Goal: Transaction & Acquisition: Purchase product/service

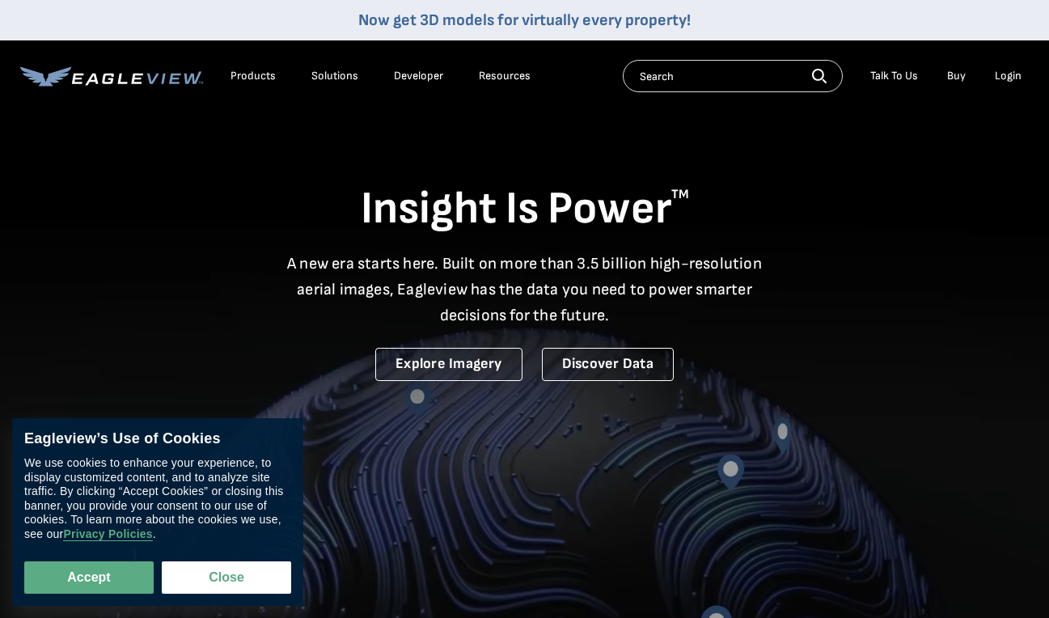
click at [997, 76] on div "Login" at bounding box center [1007, 76] width 27 height 15
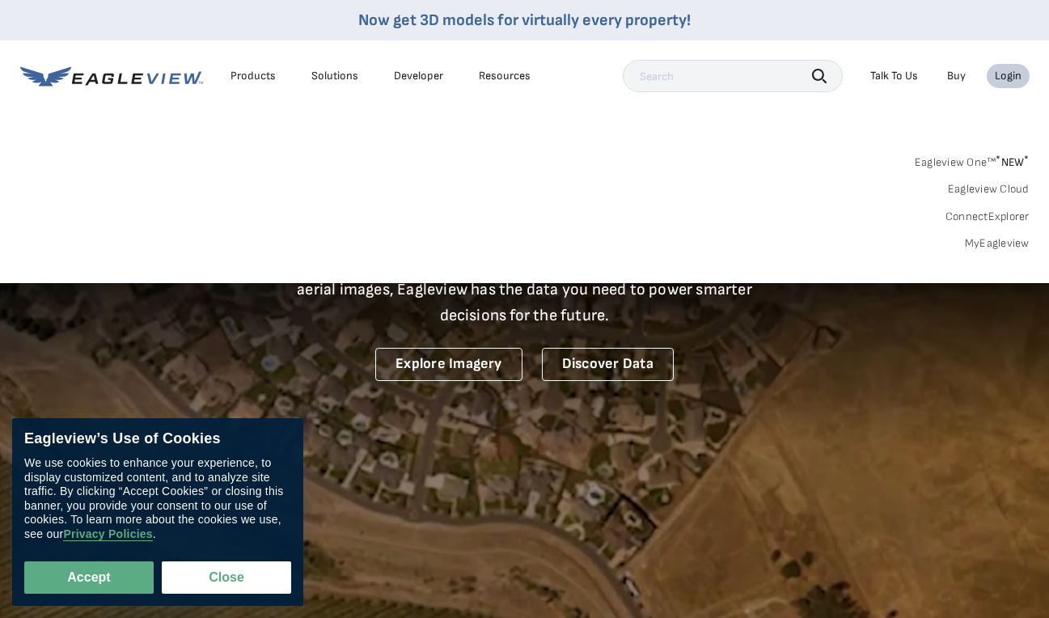
click at [994, 238] on link "MyEagleview" at bounding box center [997, 243] width 65 height 15
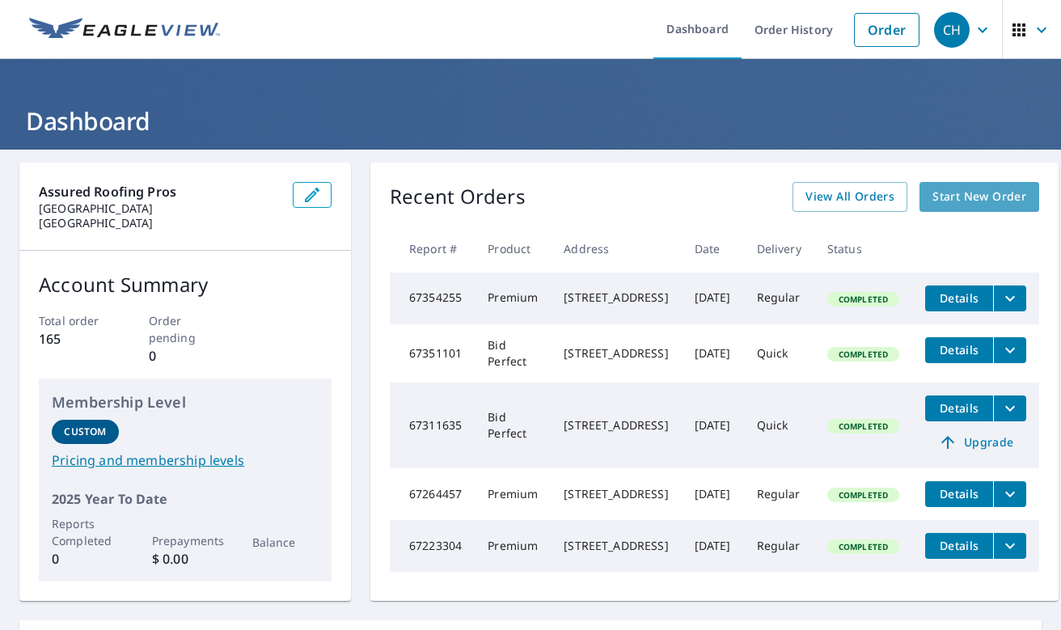
click at [968, 201] on span "Start New Order" at bounding box center [979, 197] width 94 height 20
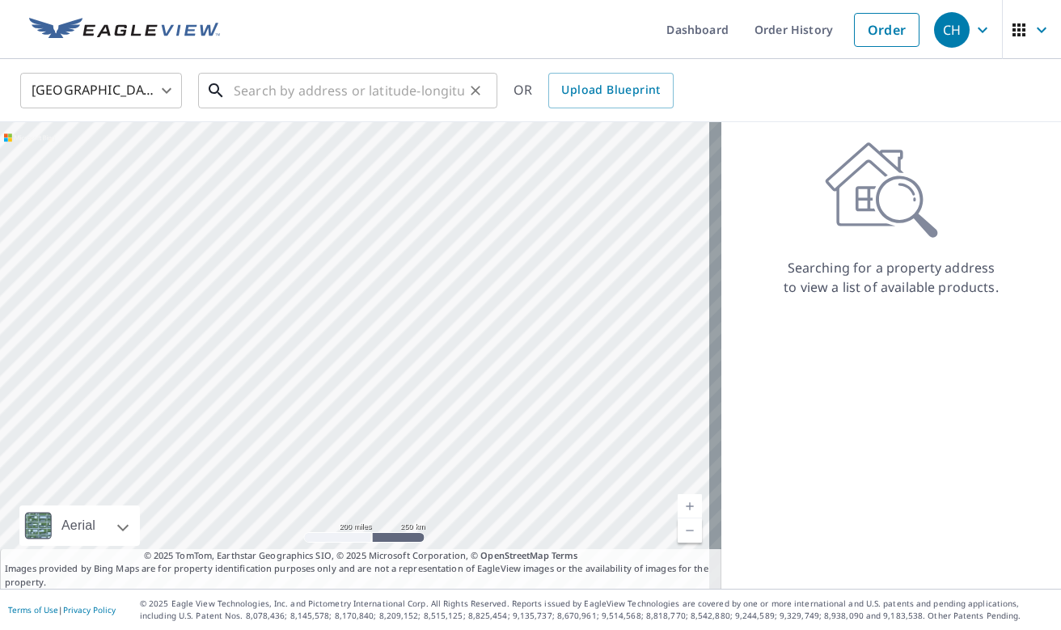
click at [333, 95] on input "text" at bounding box center [349, 90] width 230 height 45
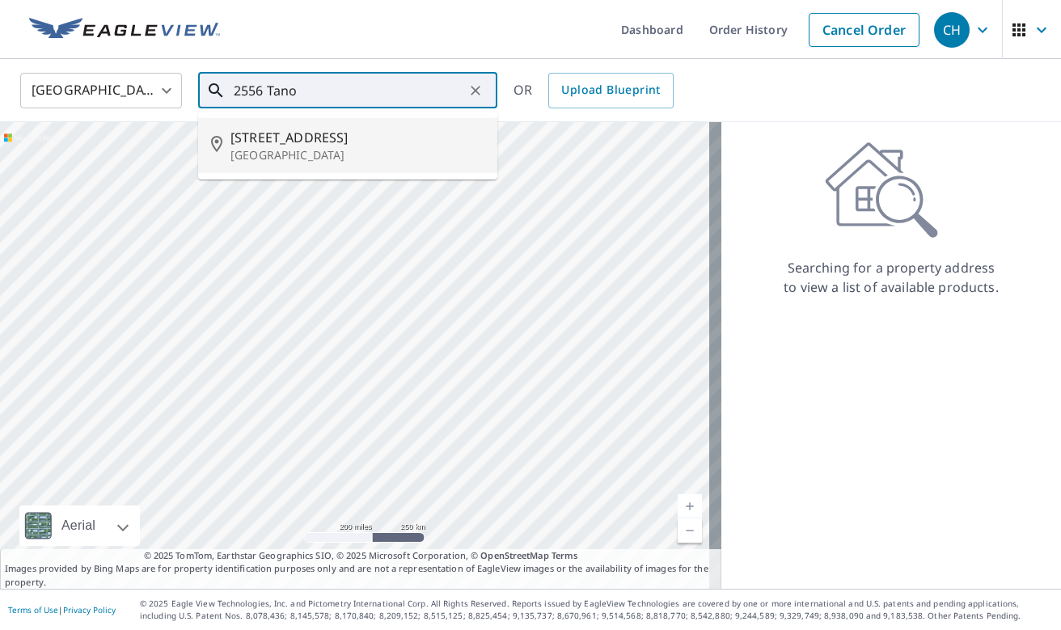
click at [341, 140] on span "[STREET_ADDRESS]" at bounding box center [357, 137] width 254 height 19
type input "[STREET_ADDRESS][PERSON_NAME]"
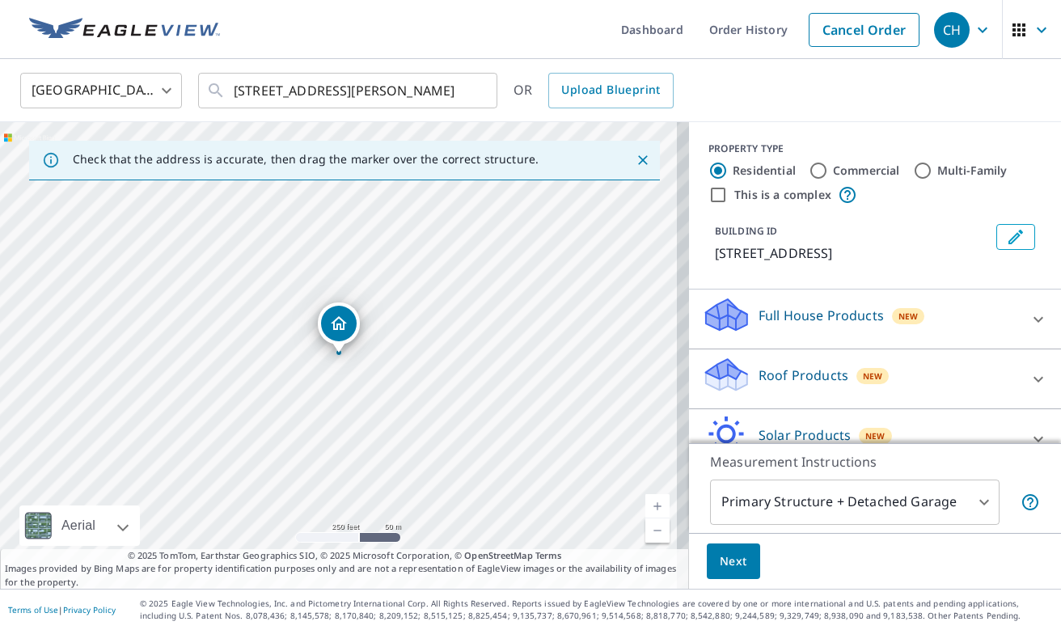
click at [1033, 377] on icon at bounding box center [1038, 379] width 10 height 6
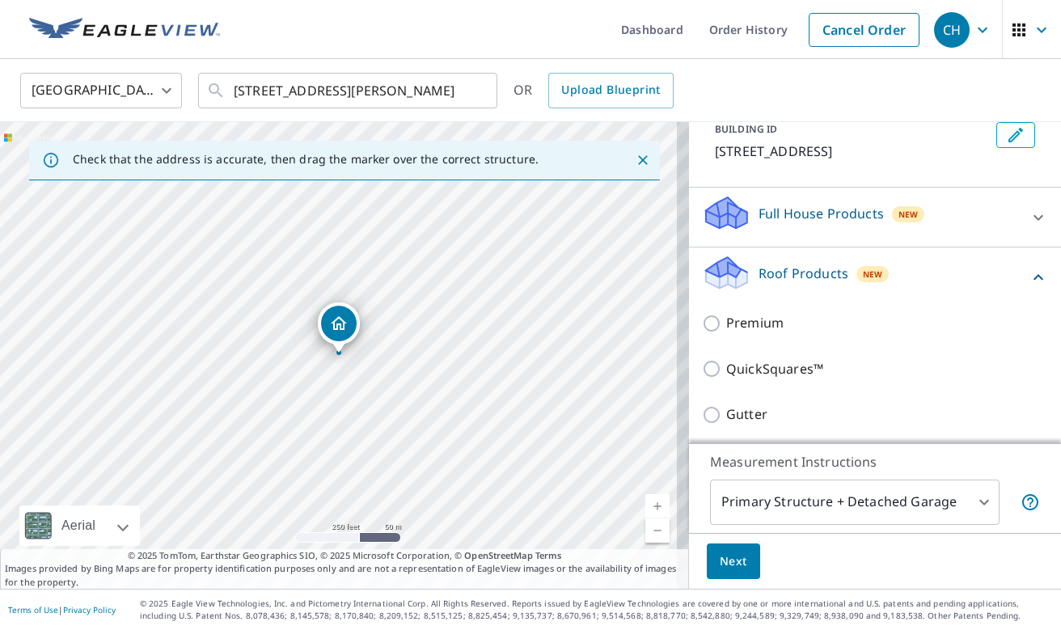
scroll to position [112, 0]
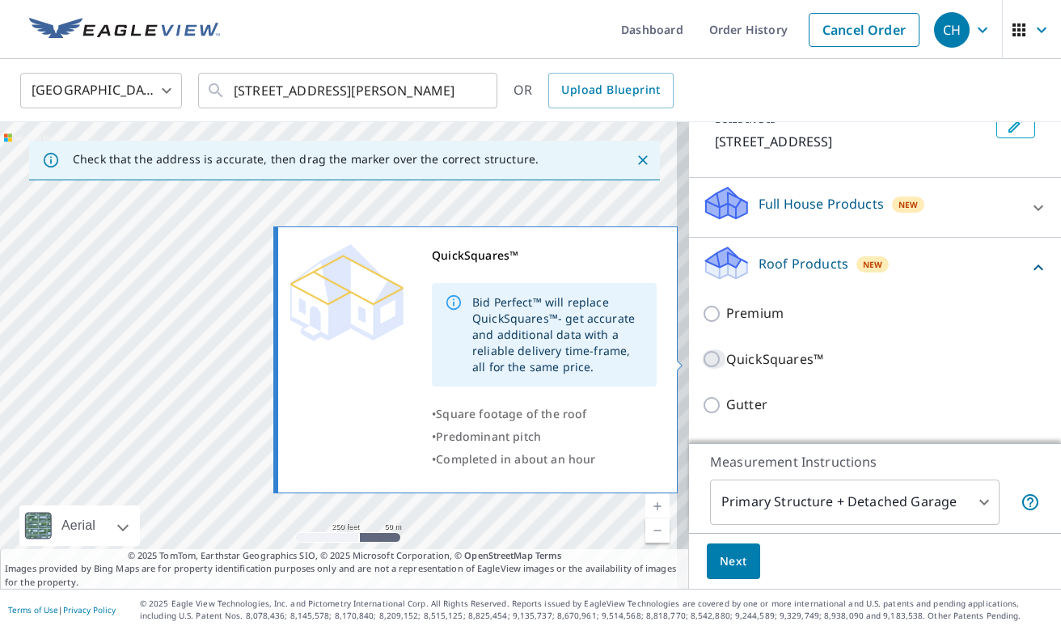
click at [706, 360] on input "QuickSquares™" at bounding box center [714, 358] width 24 height 19
checkbox input "true"
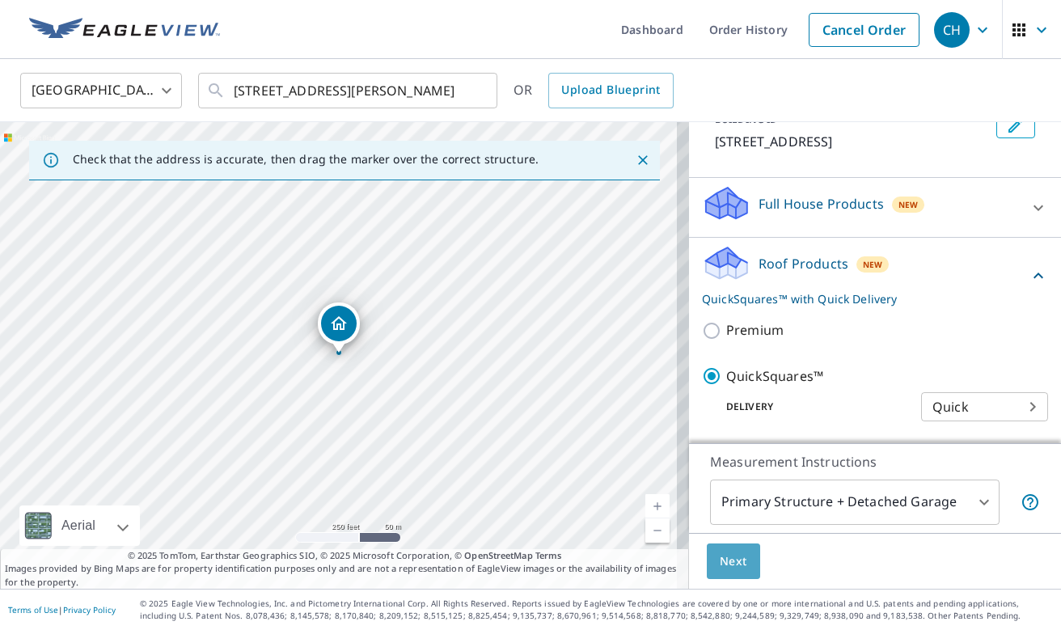
click at [730, 561] on span "Next" at bounding box center [733, 561] width 27 height 20
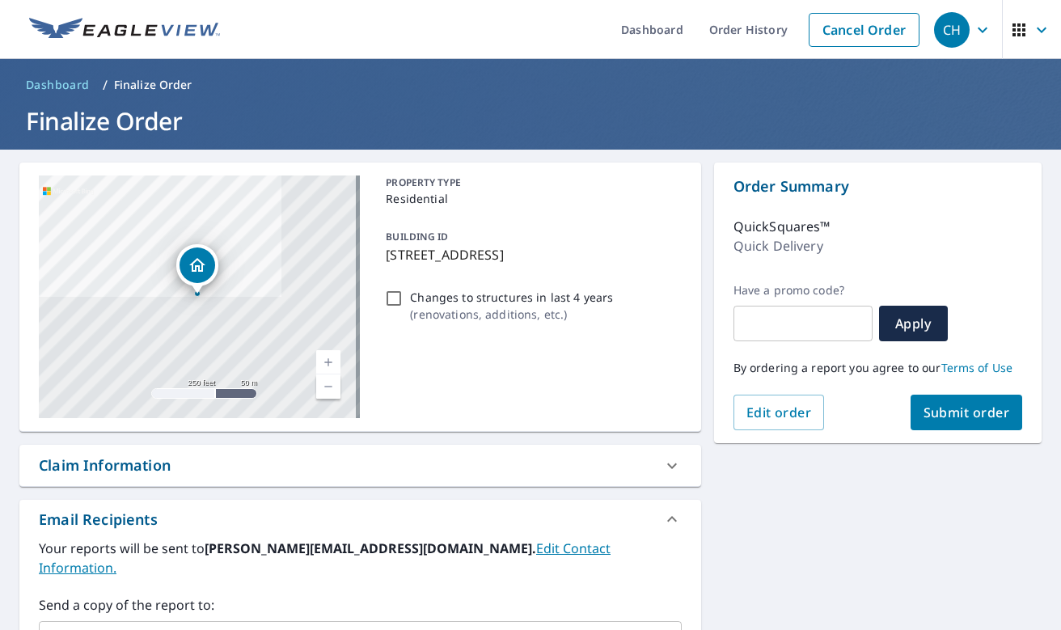
scroll to position [247, 0]
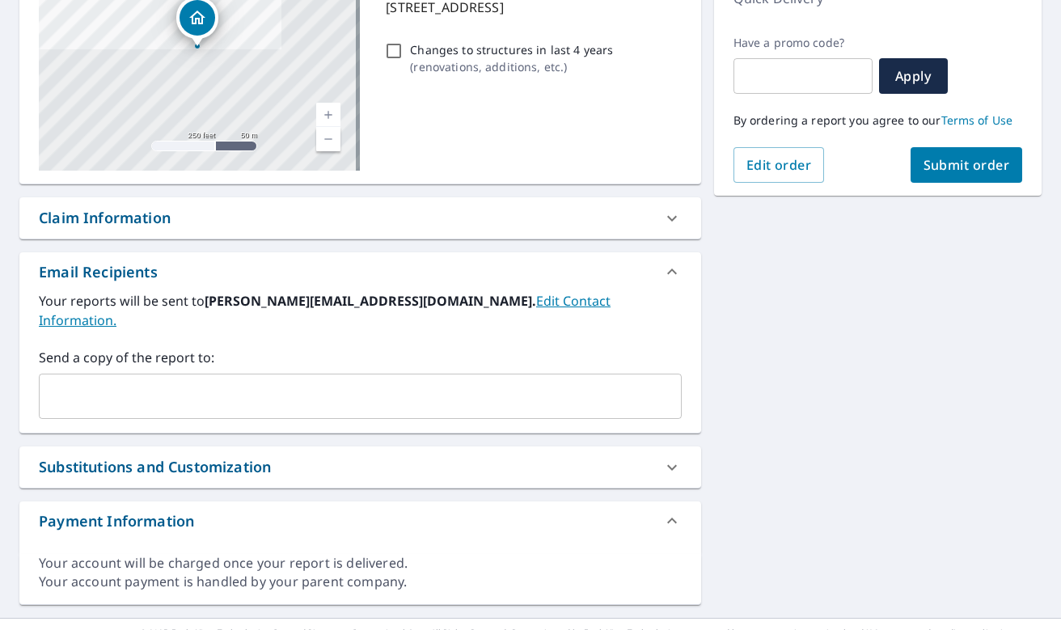
click at [945, 158] on span "Submit order" at bounding box center [966, 165] width 87 height 18
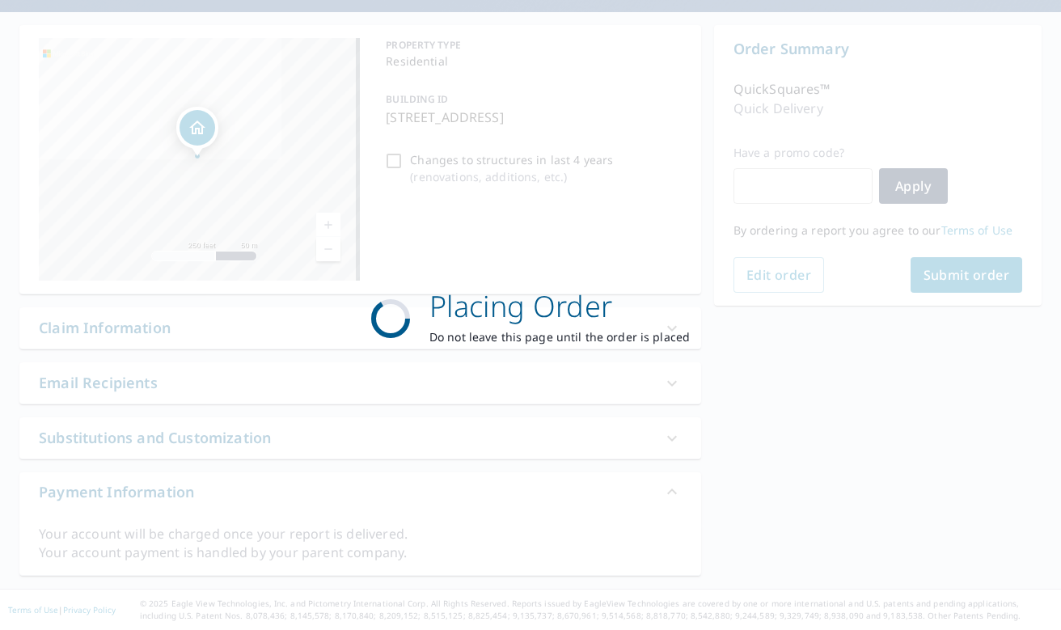
scroll to position [137, 0]
